Goal: Use online tool/utility: Utilize a website feature to perform a specific function

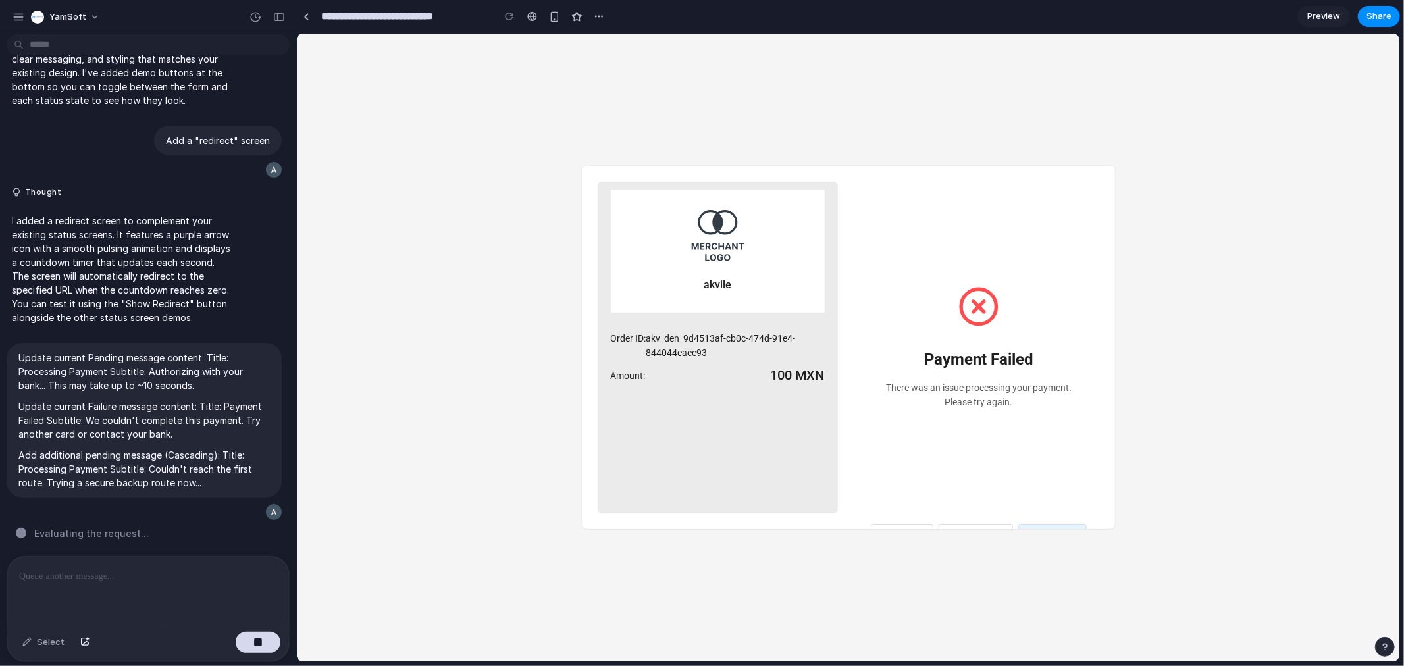
scroll to position [73, 0]
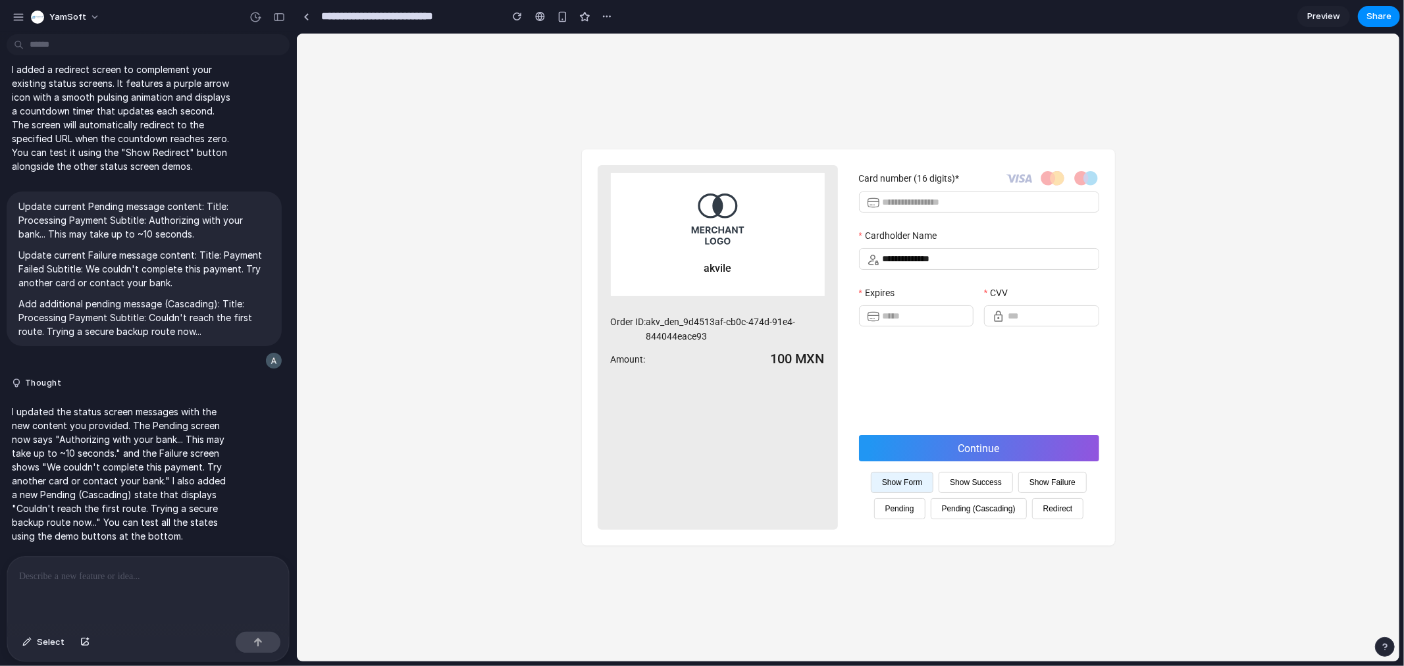
click at [968, 486] on button "Show Success" at bounding box center [975, 481] width 74 height 21
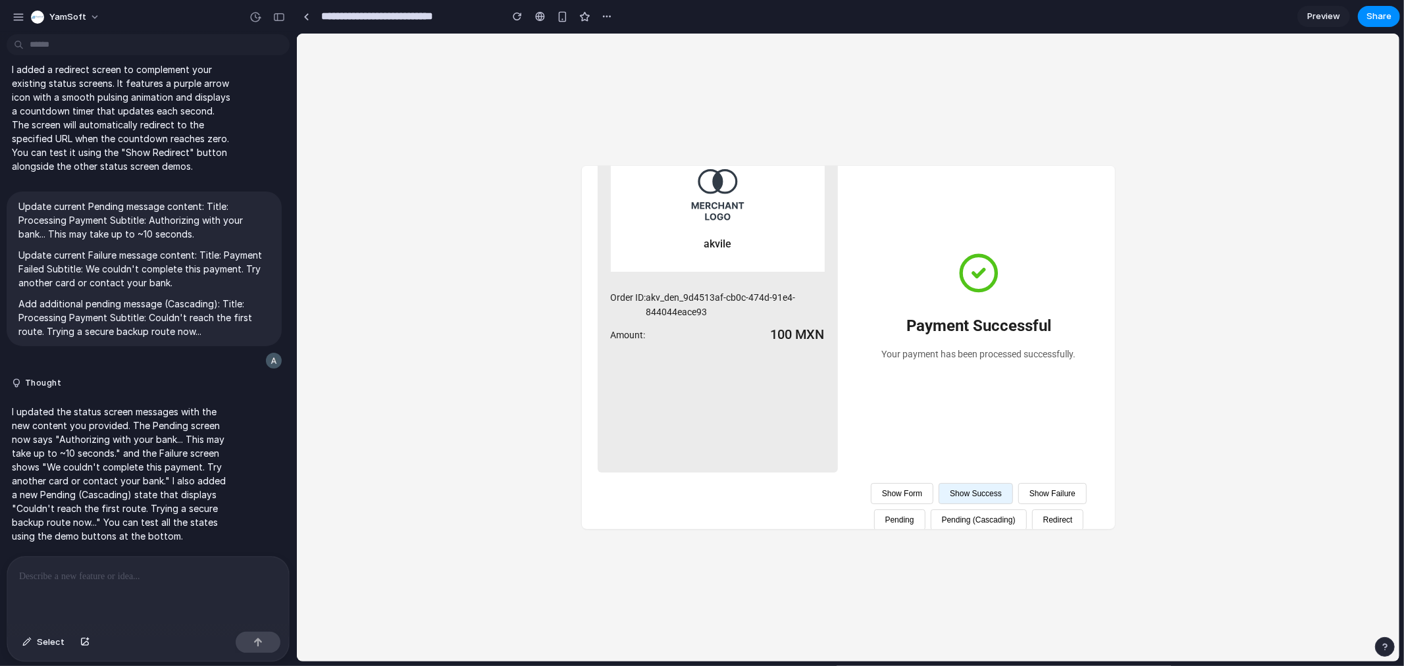
scroll to position [78, 0]
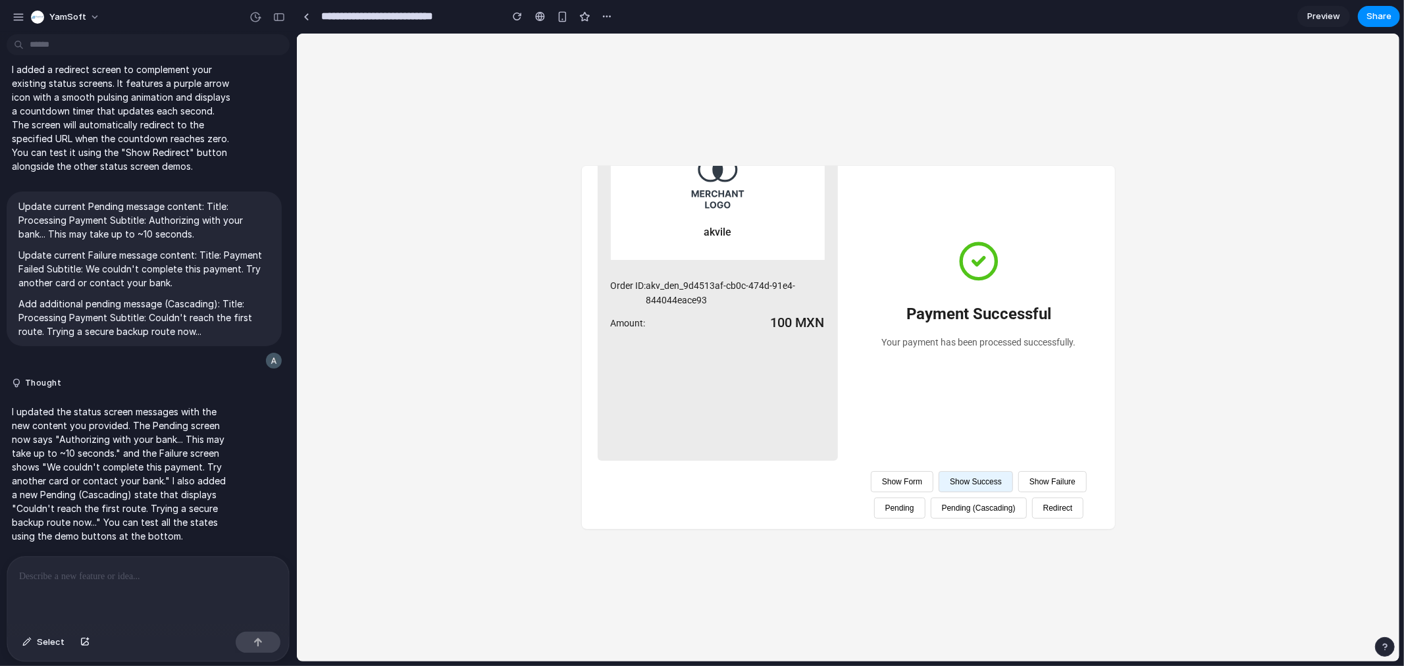
click at [925, 497] on button "Pending" at bounding box center [899, 507] width 51 height 21
click at [1018, 492] on button "Show Failure" at bounding box center [1052, 481] width 68 height 21
click at [945, 518] on button "Pending (Cascading)" at bounding box center [978, 507] width 96 height 21
click at [925, 497] on button "Pending" at bounding box center [899, 507] width 51 height 21
click at [1032, 518] on button "Redirect" at bounding box center [1058, 507] width 52 height 21
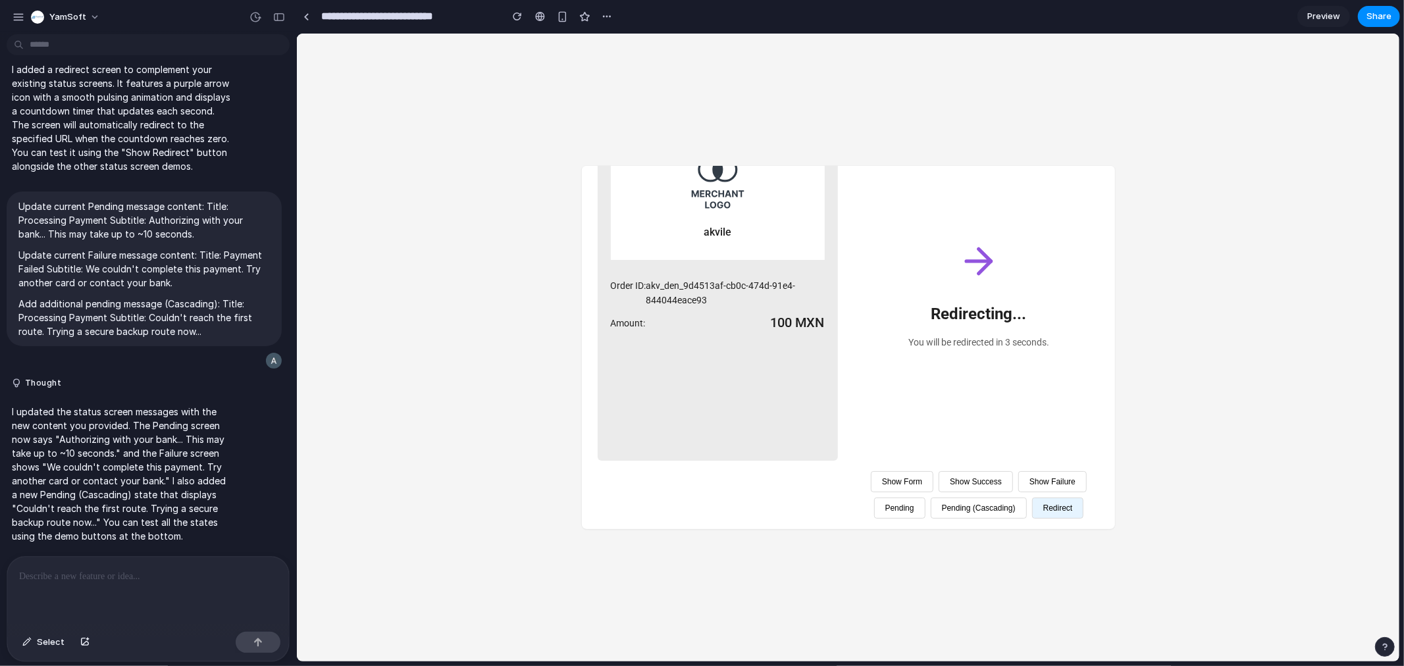
click at [950, 518] on button "Pending (Cascading)" at bounding box center [978, 507] width 96 height 21
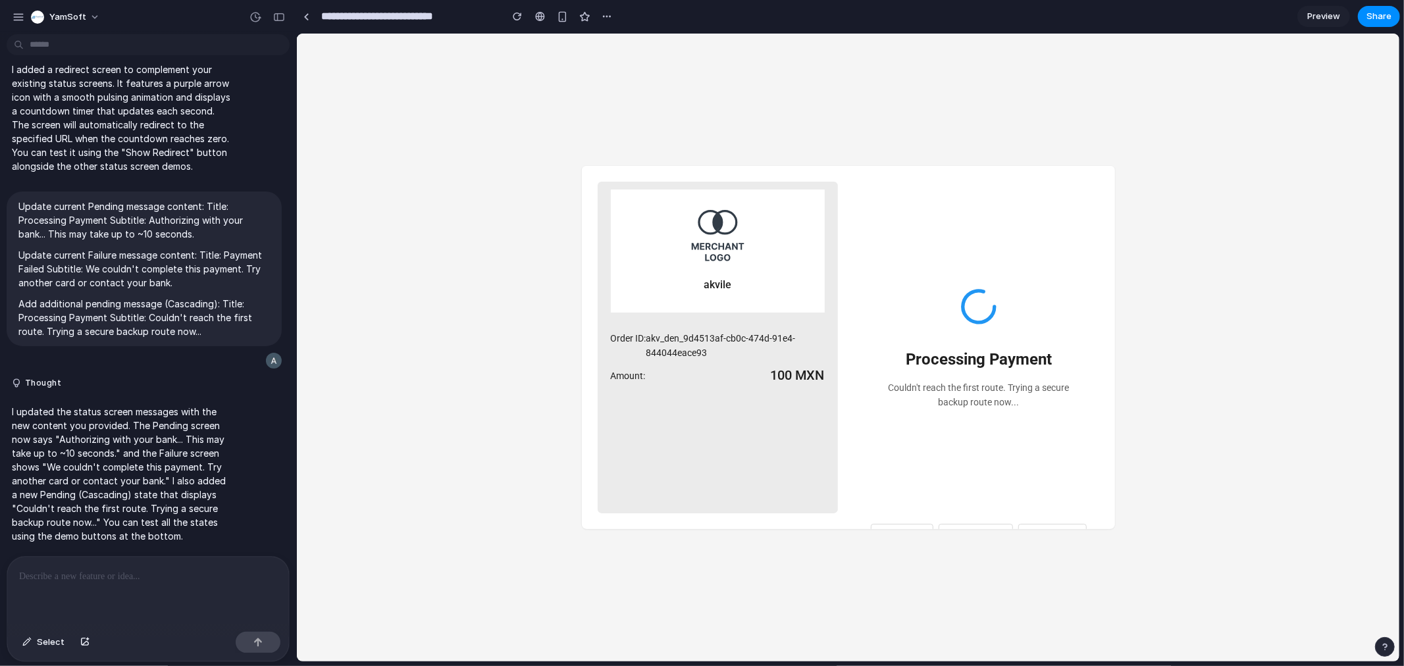
scroll to position [73, 0]
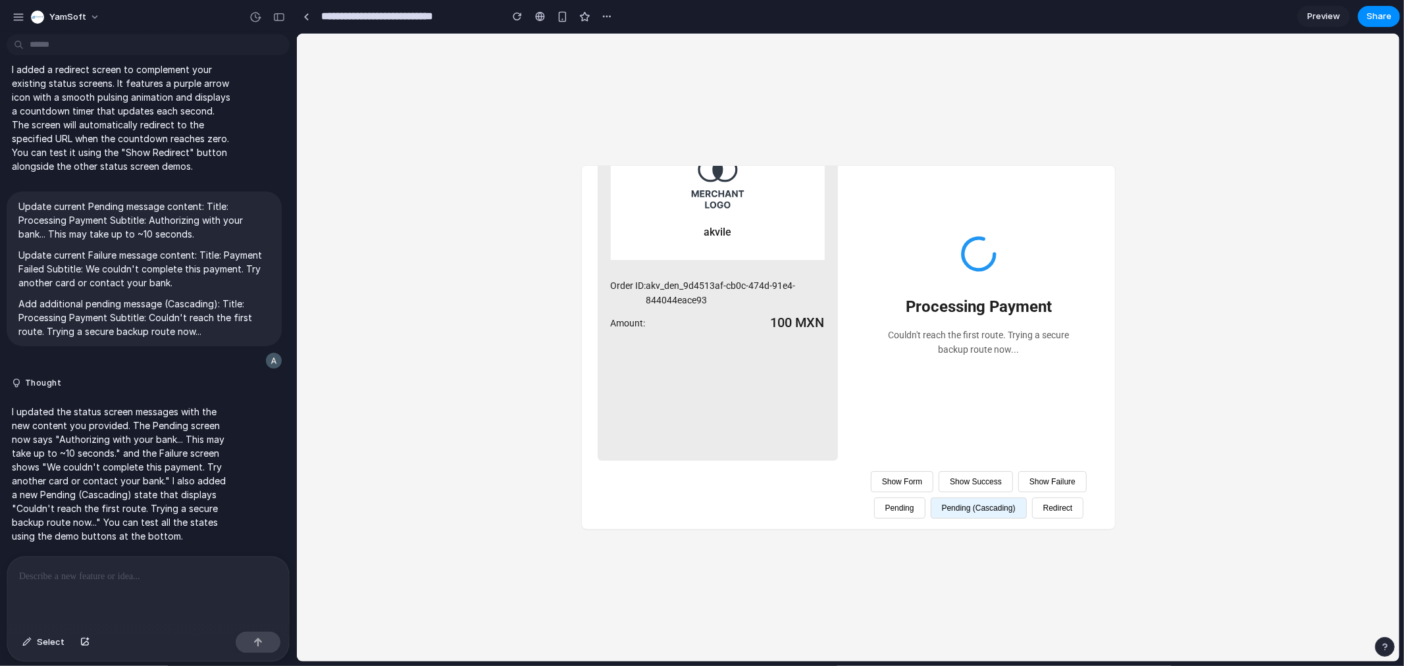
click at [932, 471] on button "Show Form" at bounding box center [901, 481] width 63 height 21
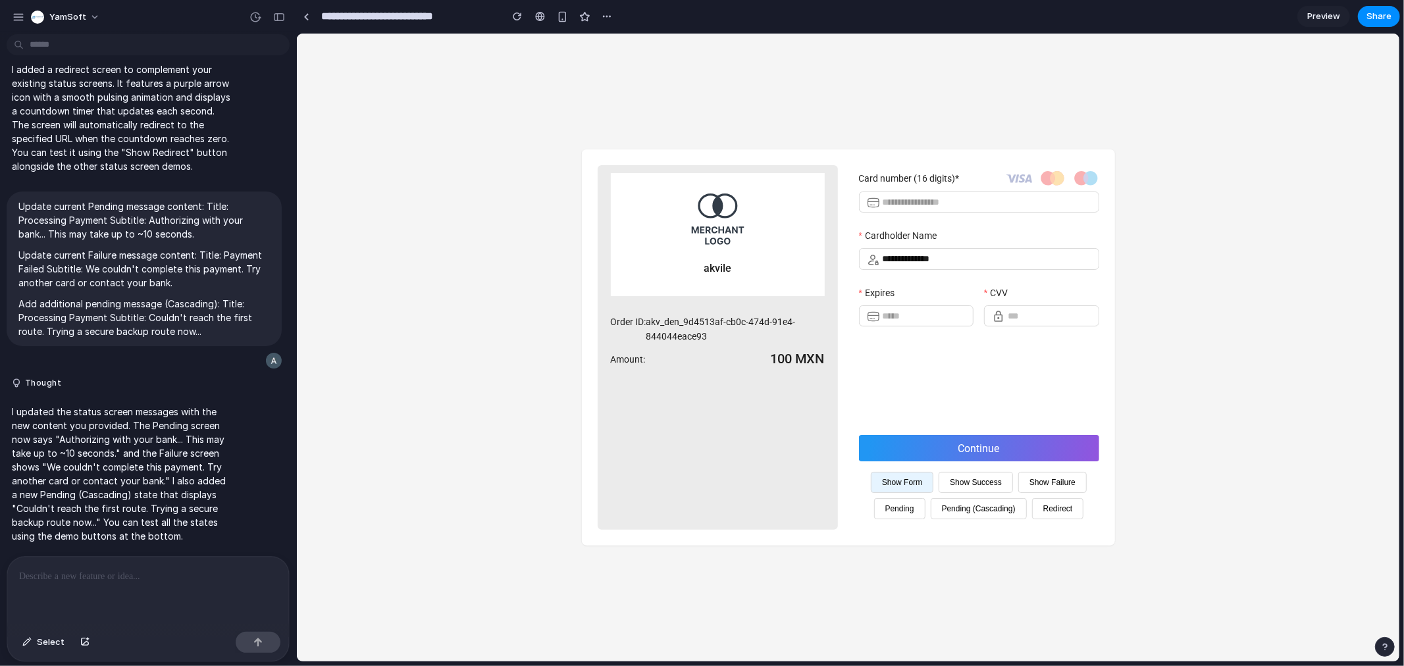
click at [992, 510] on button "Pending (Cascading)" at bounding box center [978, 508] width 96 height 21
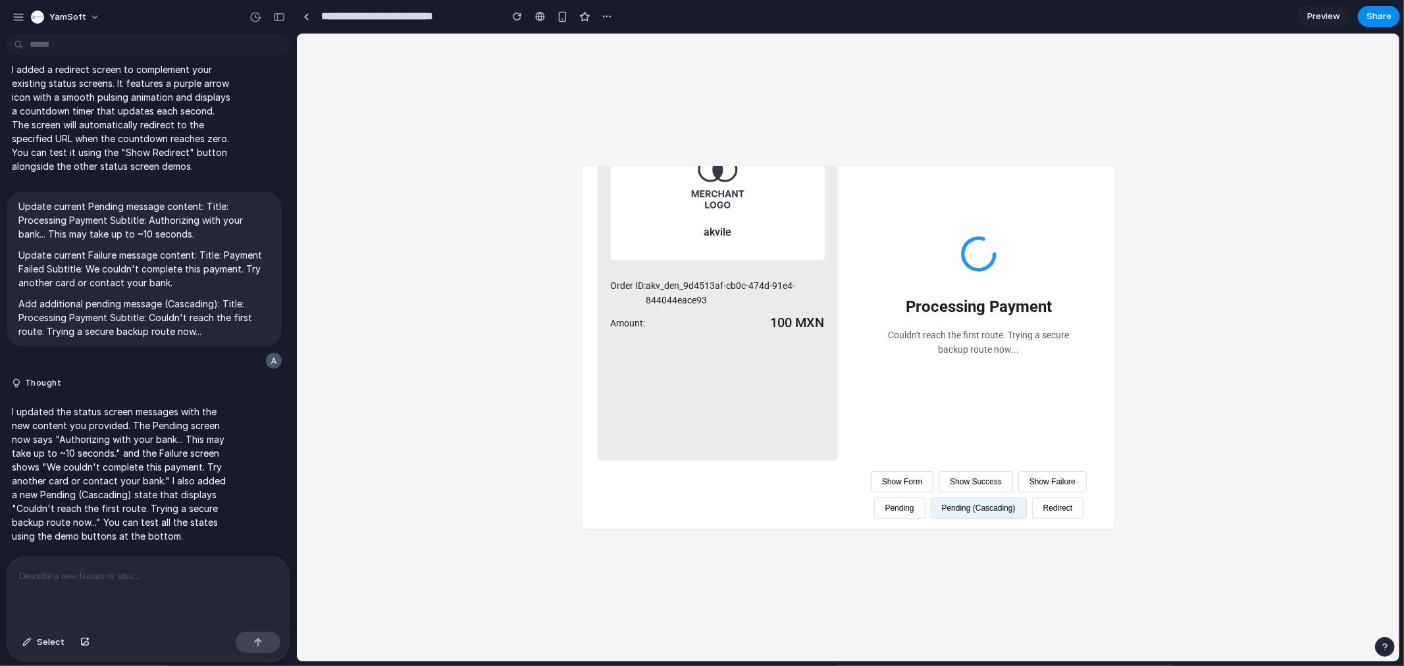
scroll to position [78, 0]
click at [942, 518] on button "Pending (Cascading)" at bounding box center [978, 507] width 96 height 21
click at [933, 471] on button "Show Form" at bounding box center [901, 481] width 63 height 21
